Goal: Task Accomplishment & Management: Use online tool/utility

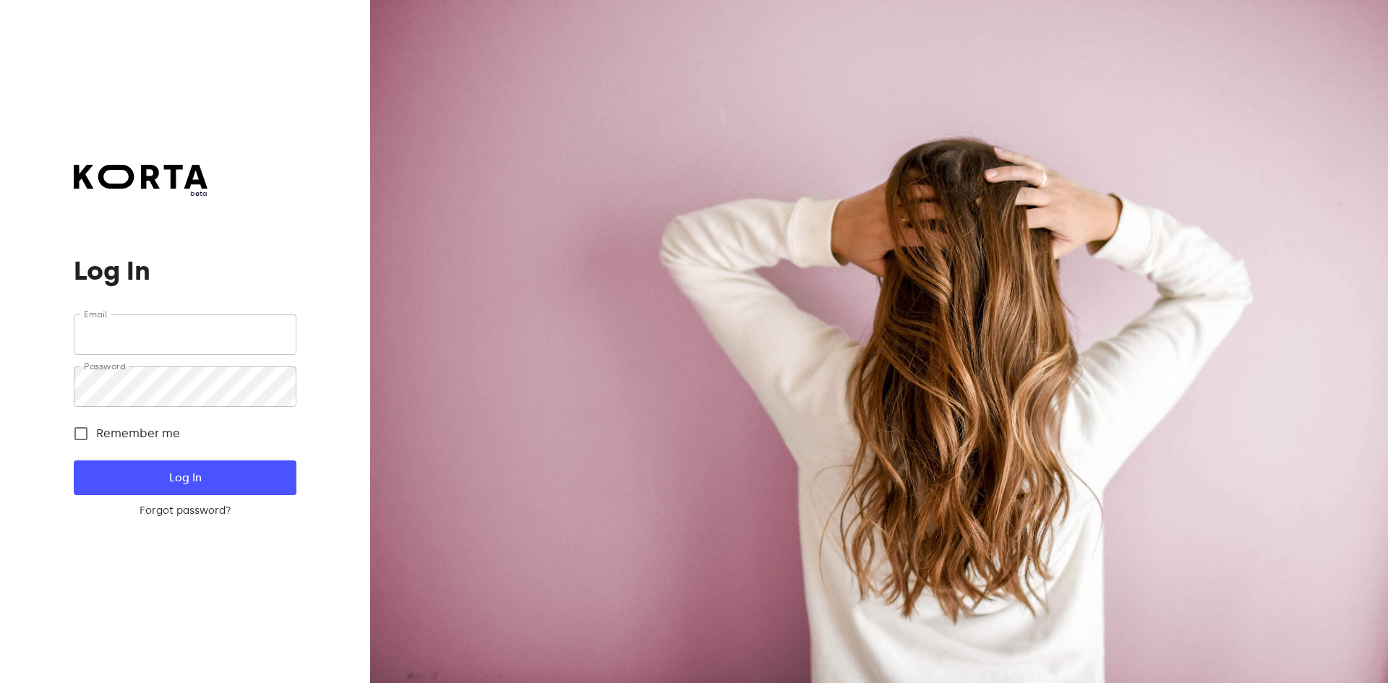
type input "[EMAIL_ADDRESS][DOMAIN_NAME]"
click at [218, 457] on form "Email [EMAIL_ADDRESS][DOMAIN_NAME] Email Password Password Remember me Log In F…" at bounding box center [185, 417] width 222 height 204
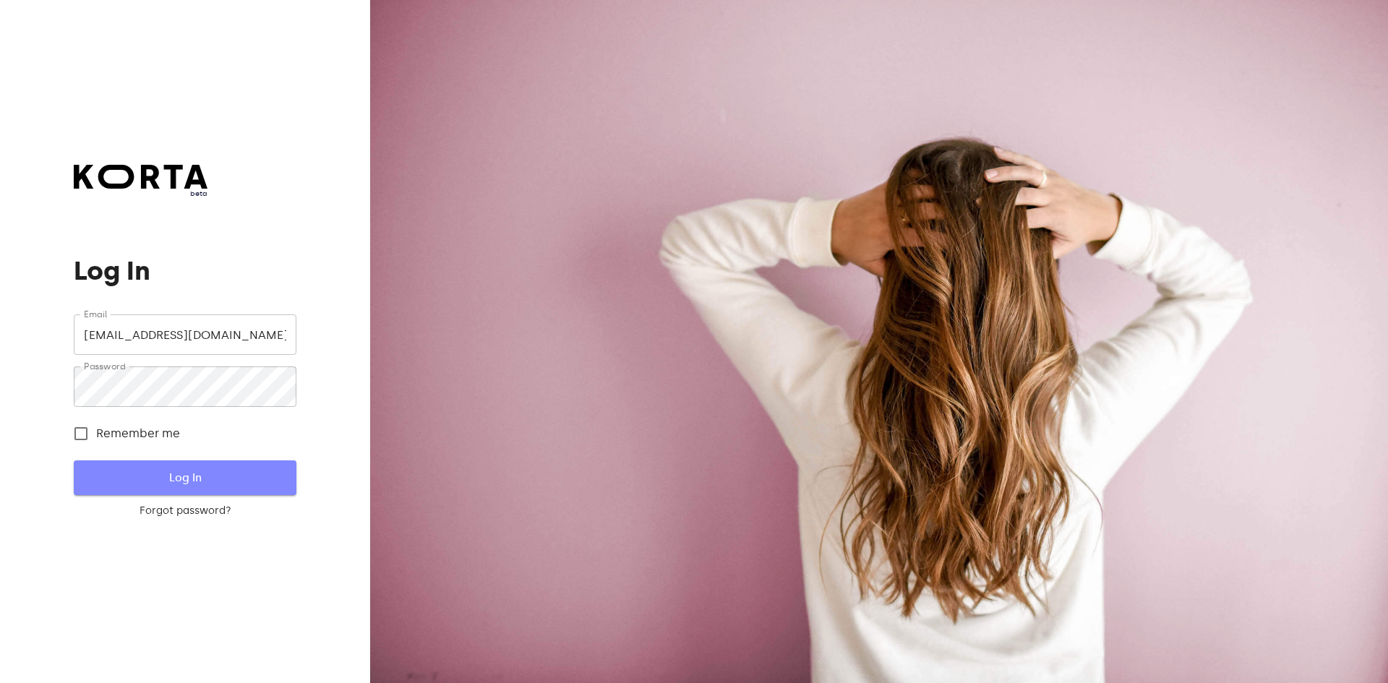
click at [213, 470] on span "Log In" at bounding box center [185, 478] width 176 height 19
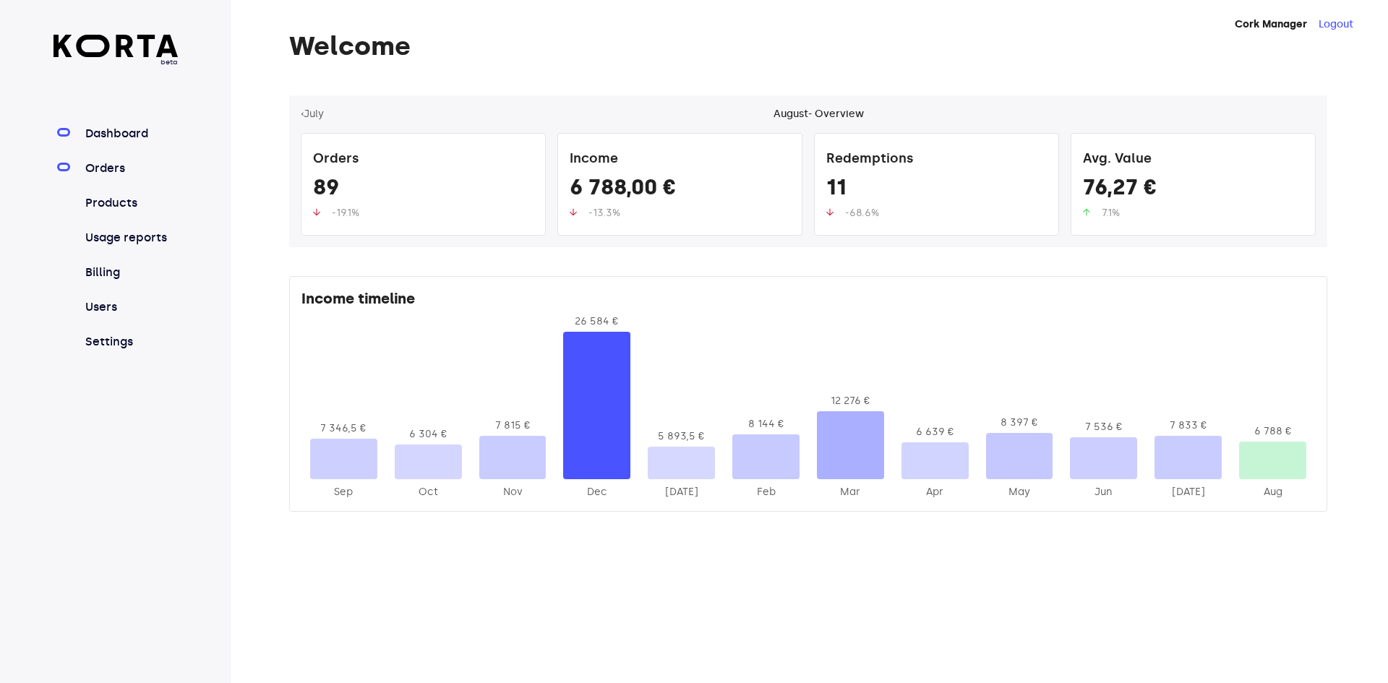
click at [125, 174] on link "Orders" at bounding box center [130, 168] width 96 height 17
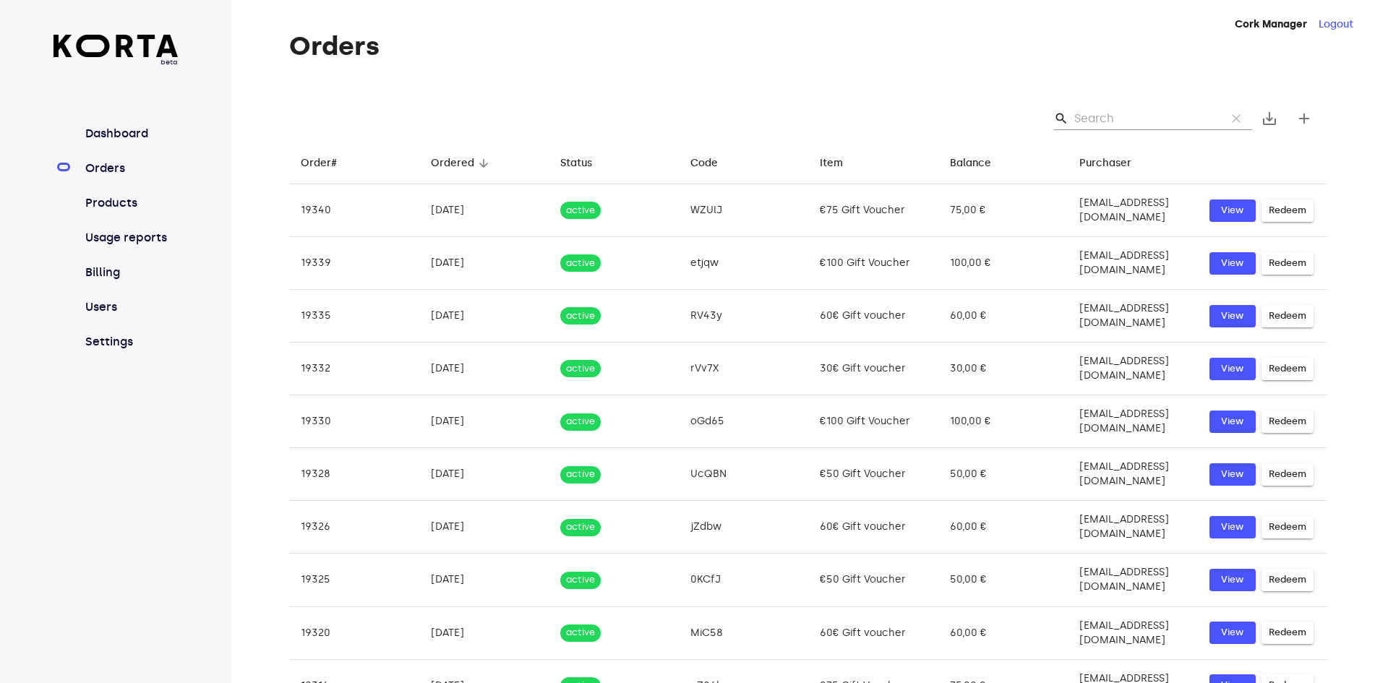
click at [1134, 124] on input "Search" at bounding box center [1145, 118] width 140 height 23
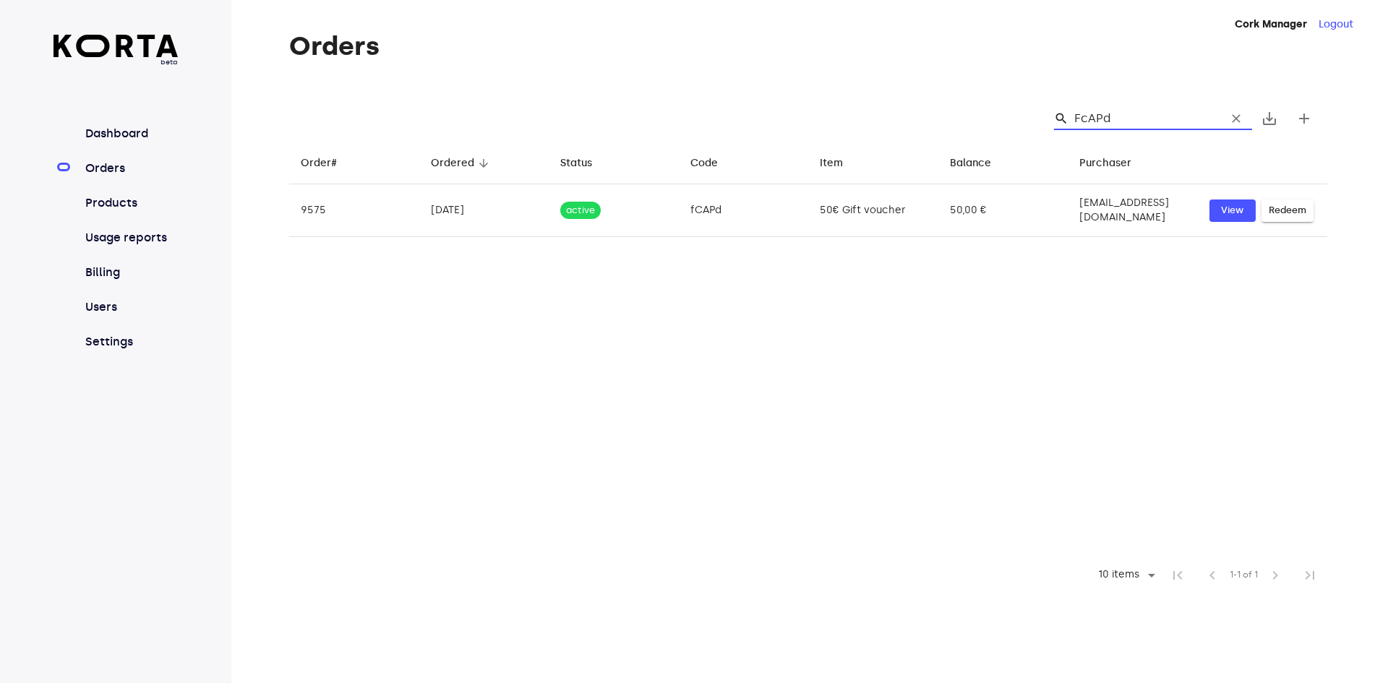
drag, startPoint x: 1129, startPoint y: 117, endPoint x: 1051, endPoint y: 127, distance: 78.7
click at [1051, 127] on div "search FcAPd clear" at bounding box center [1148, 118] width 210 height 23
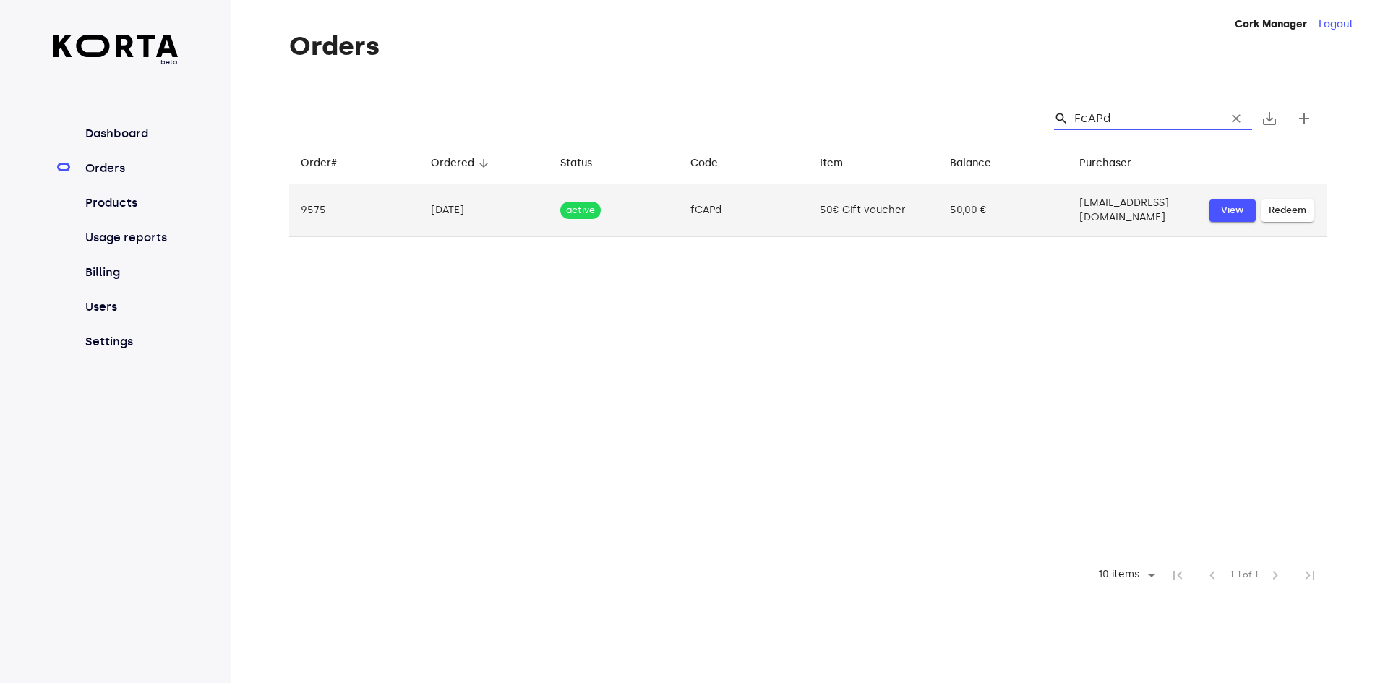
type input "FcAPd"
click at [1234, 205] on span "View" at bounding box center [1233, 210] width 32 height 17
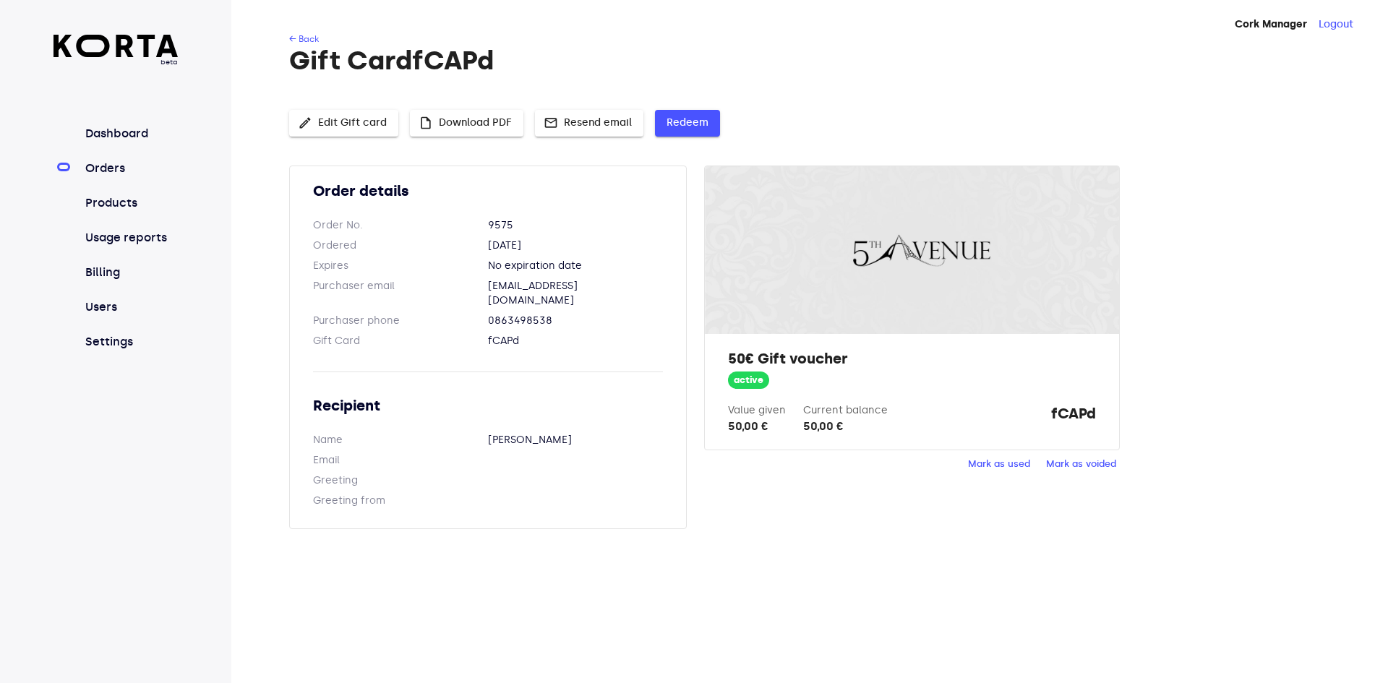
click at [683, 132] on span "Redeem" at bounding box center [688, 123] width 42 height 18
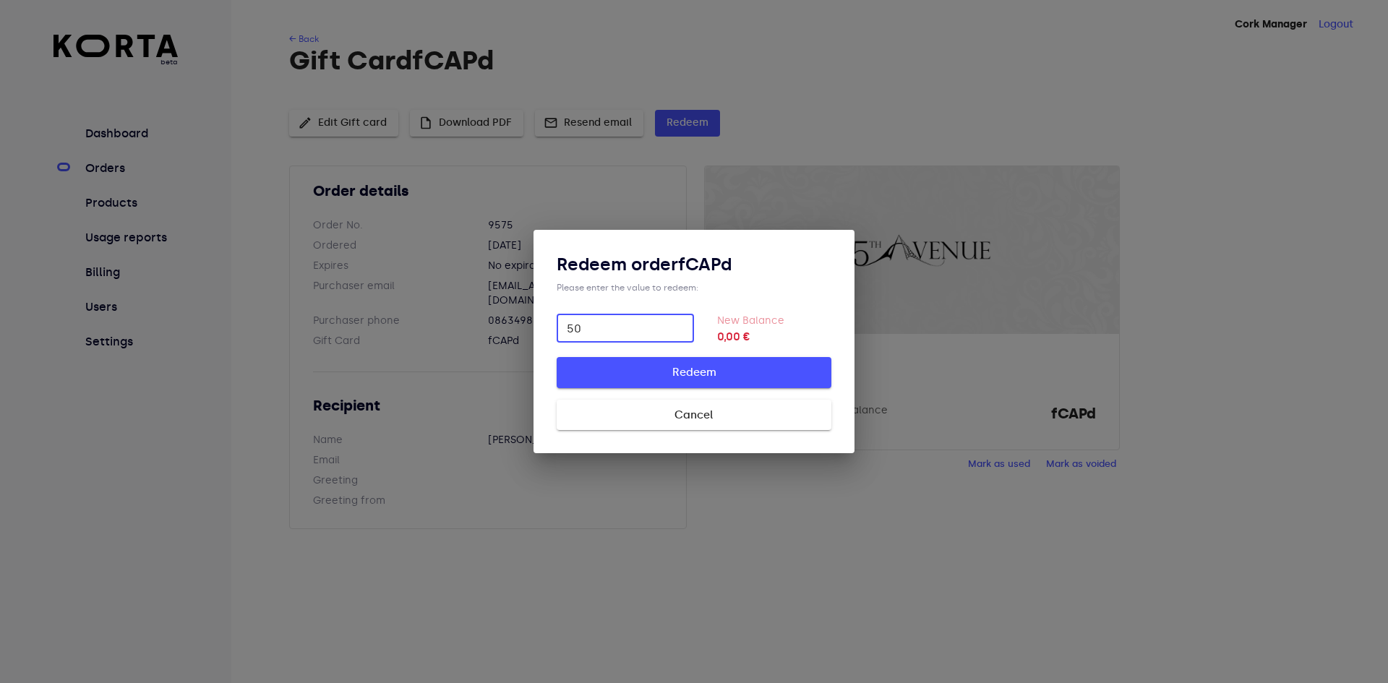
type input "50"
click at [728, 380] on span "Redeem" at bounding box center [694, 372] width 229 height 19
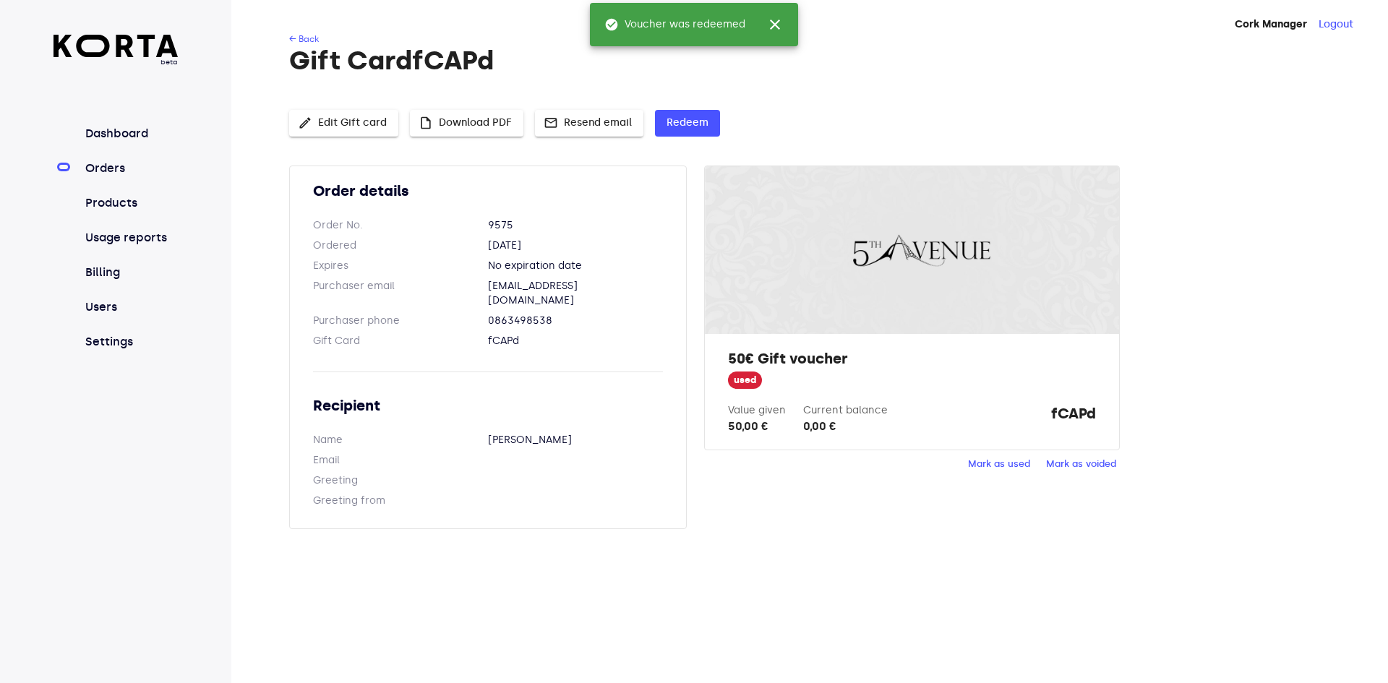
click at [897, 112] on div "edit Edit Gift card insert_drive_file Download PDF mail Resend email Redeem" at bounding box center [808, 126] width 1038 height 33
